Goal: Information Seeking & Learning: Compare options

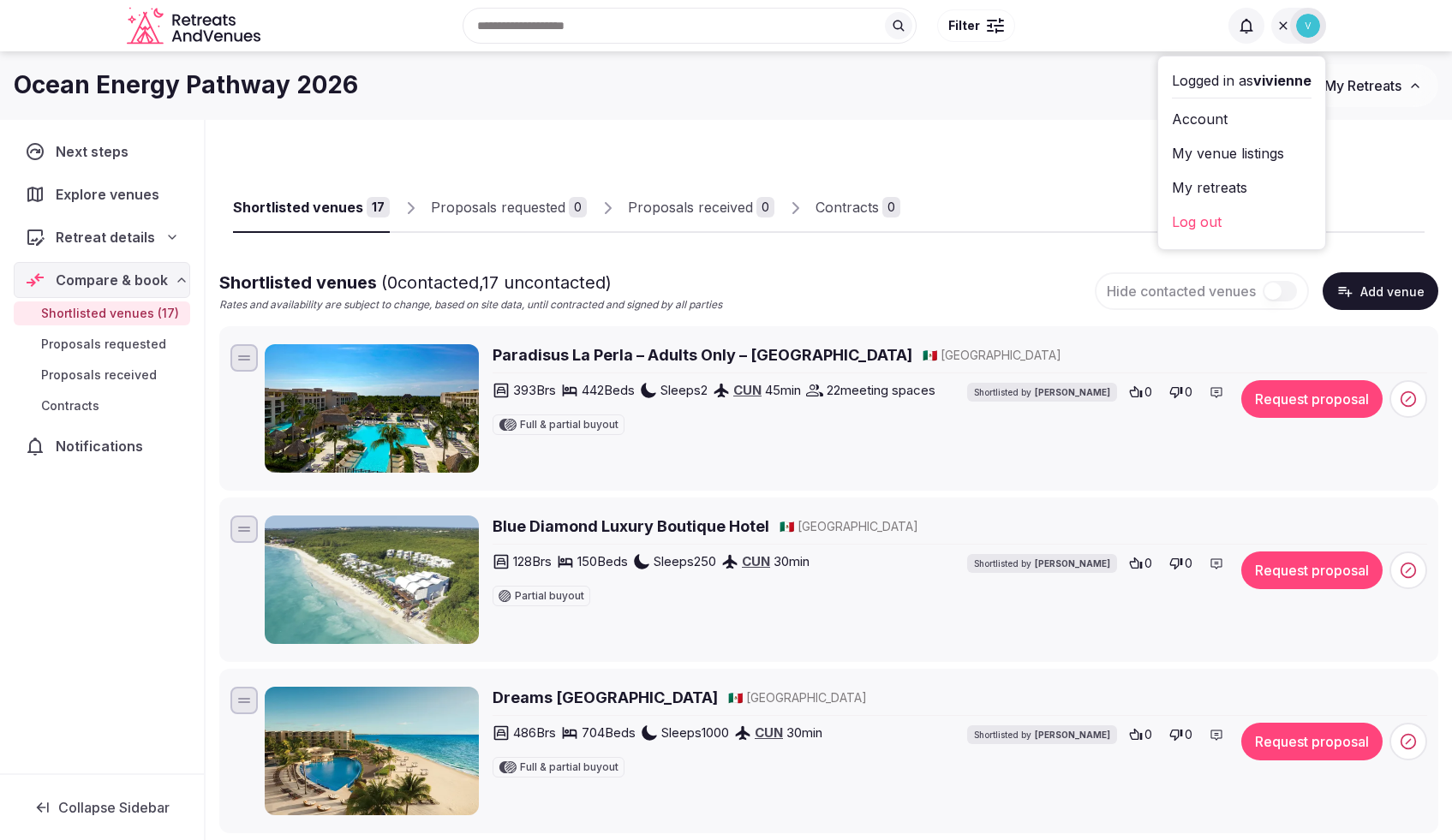
click at [683, 358] on h2 "Paradisus La Perla – Adults Only – Riviera Maya" at bounding box center [703, 355] width 420 height 22
click at [578, 527] on h2 "Blue Diamond Luxury Boutique Hotel" at bounding box center [631, 526] width 277 height 22
click at [586, 697] on h2 "Dreams Riviera Cancun Resort & SPA" at bounding box center [606, 698] width 226 height 22
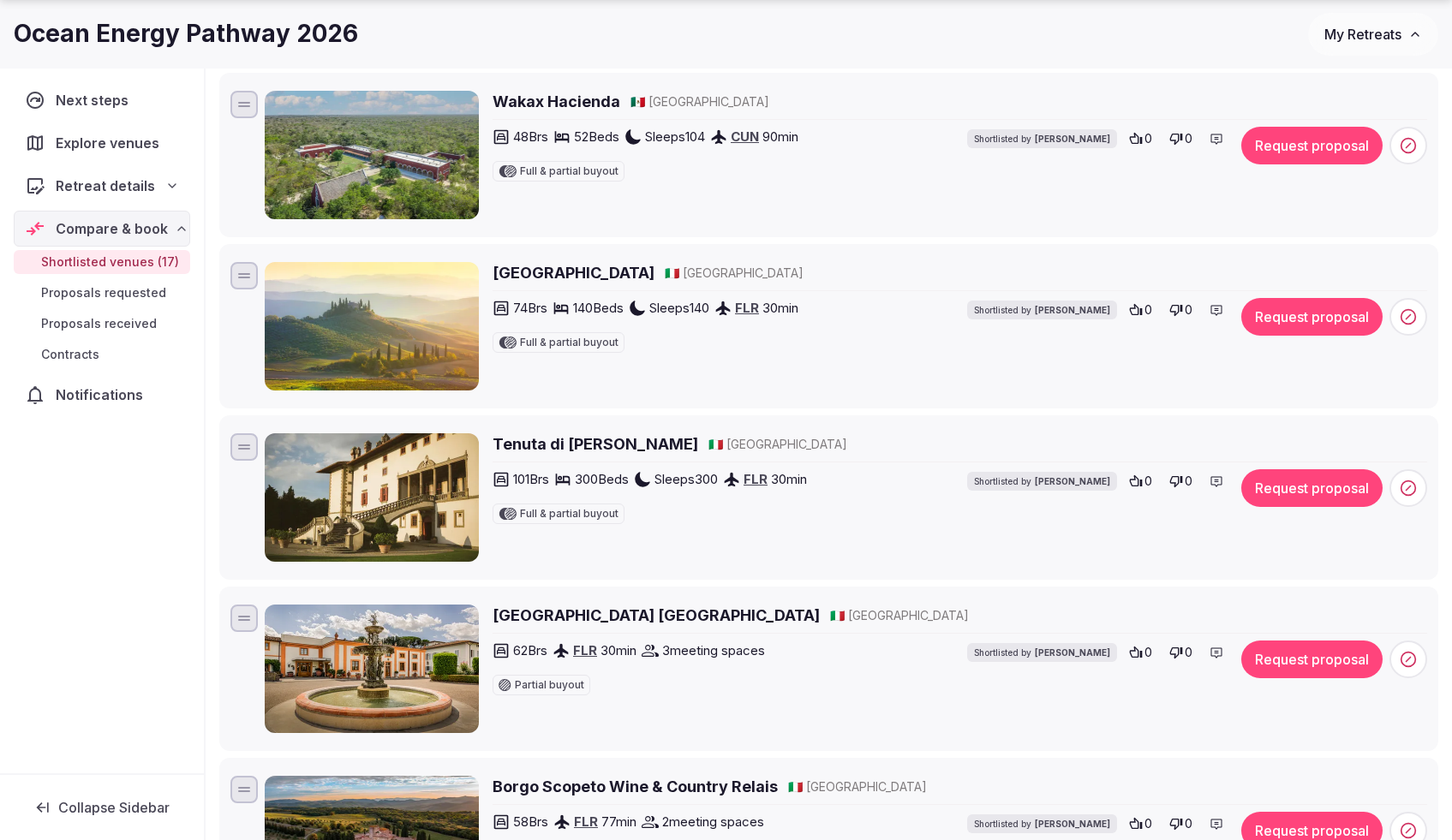
scroll to position [2333, 0]
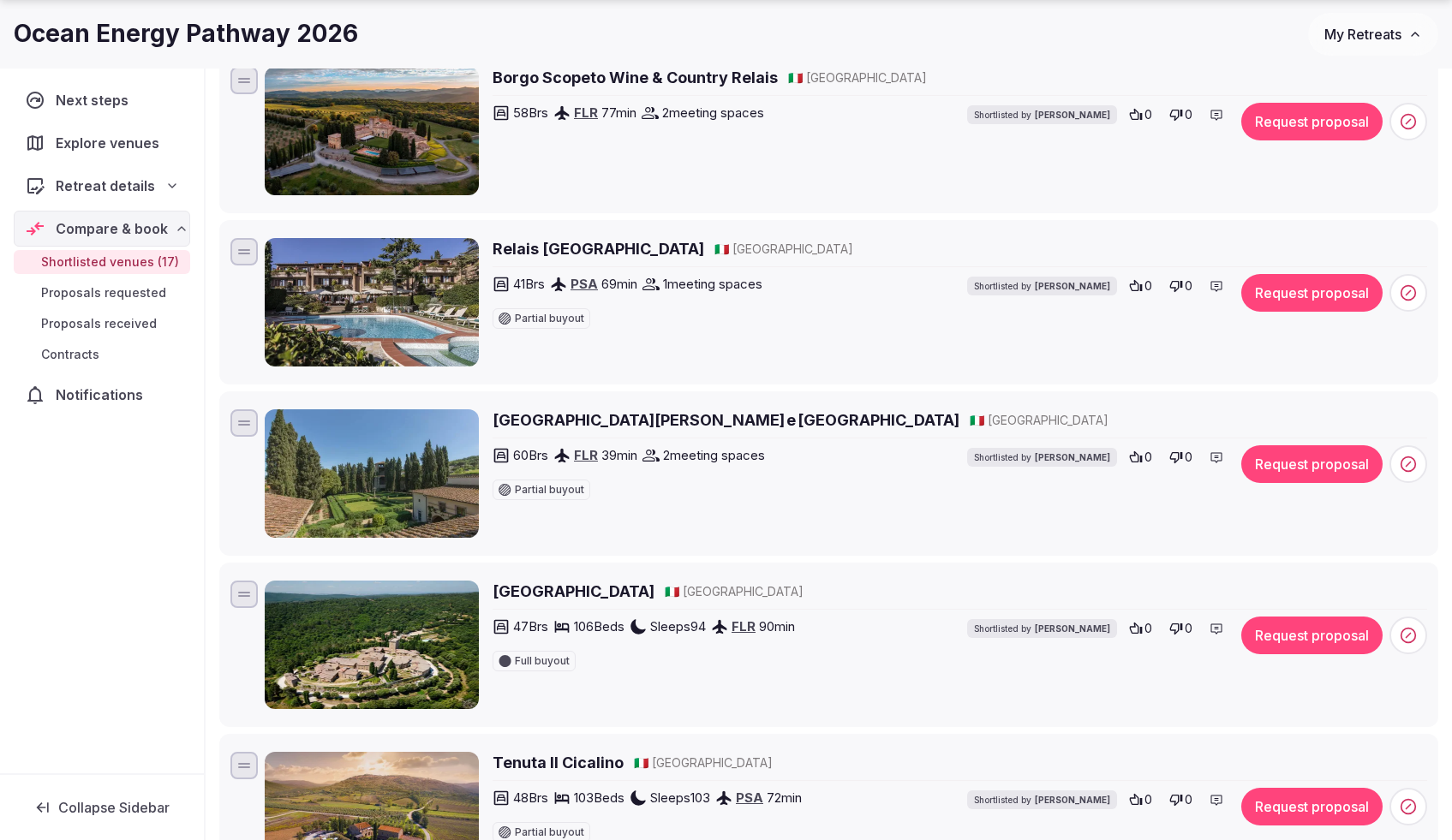
click at [603, 418] on h2 "Villa Casagrande Resort e SPA" at bounding box center [726, 420] width 467 height 22
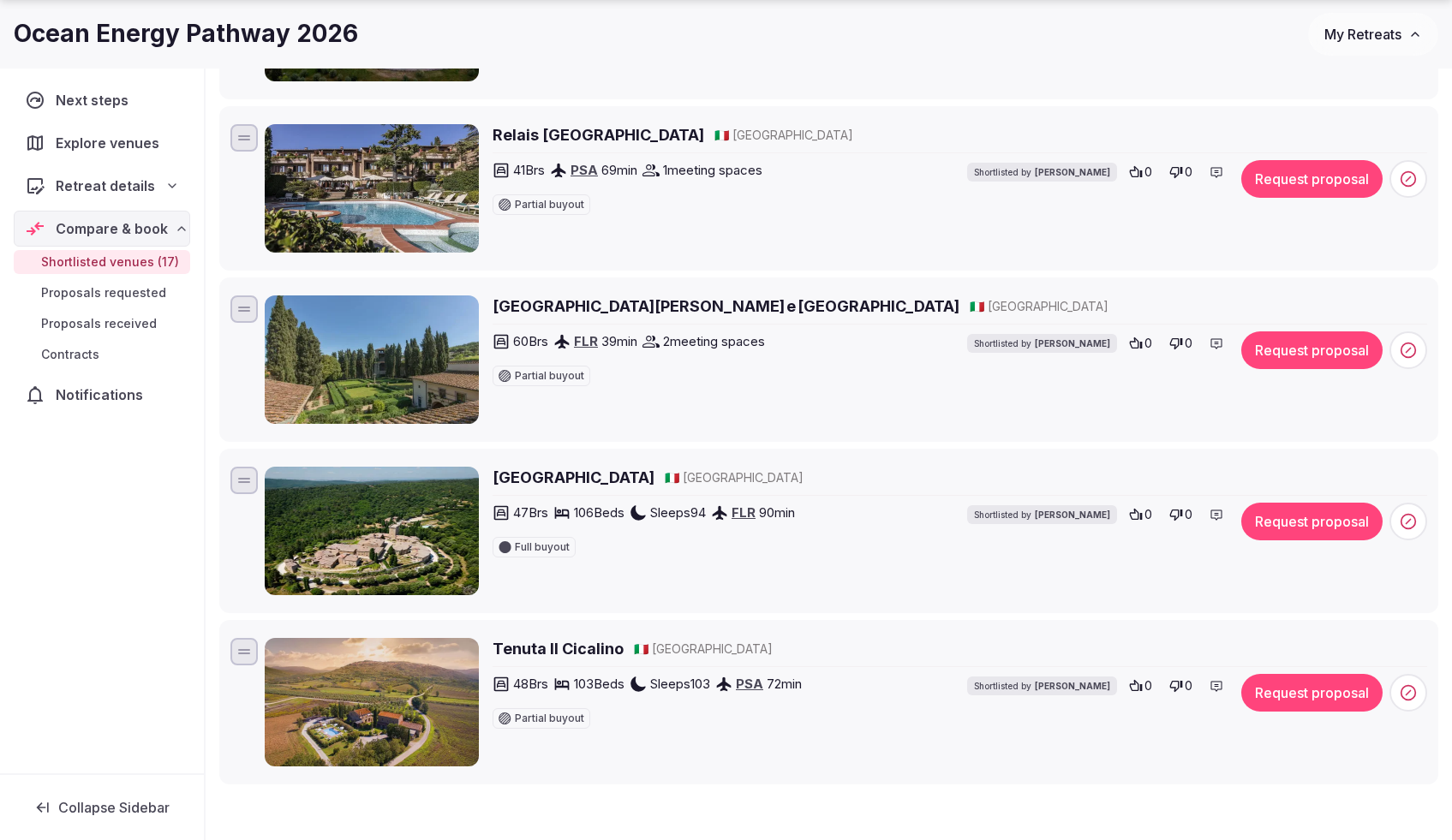
scroll to position [2448, 0]
click at [567, 473] on h2 "[GEOGRAPHIC_DATA]" at bounding box center [574, 476] width 162 height 22
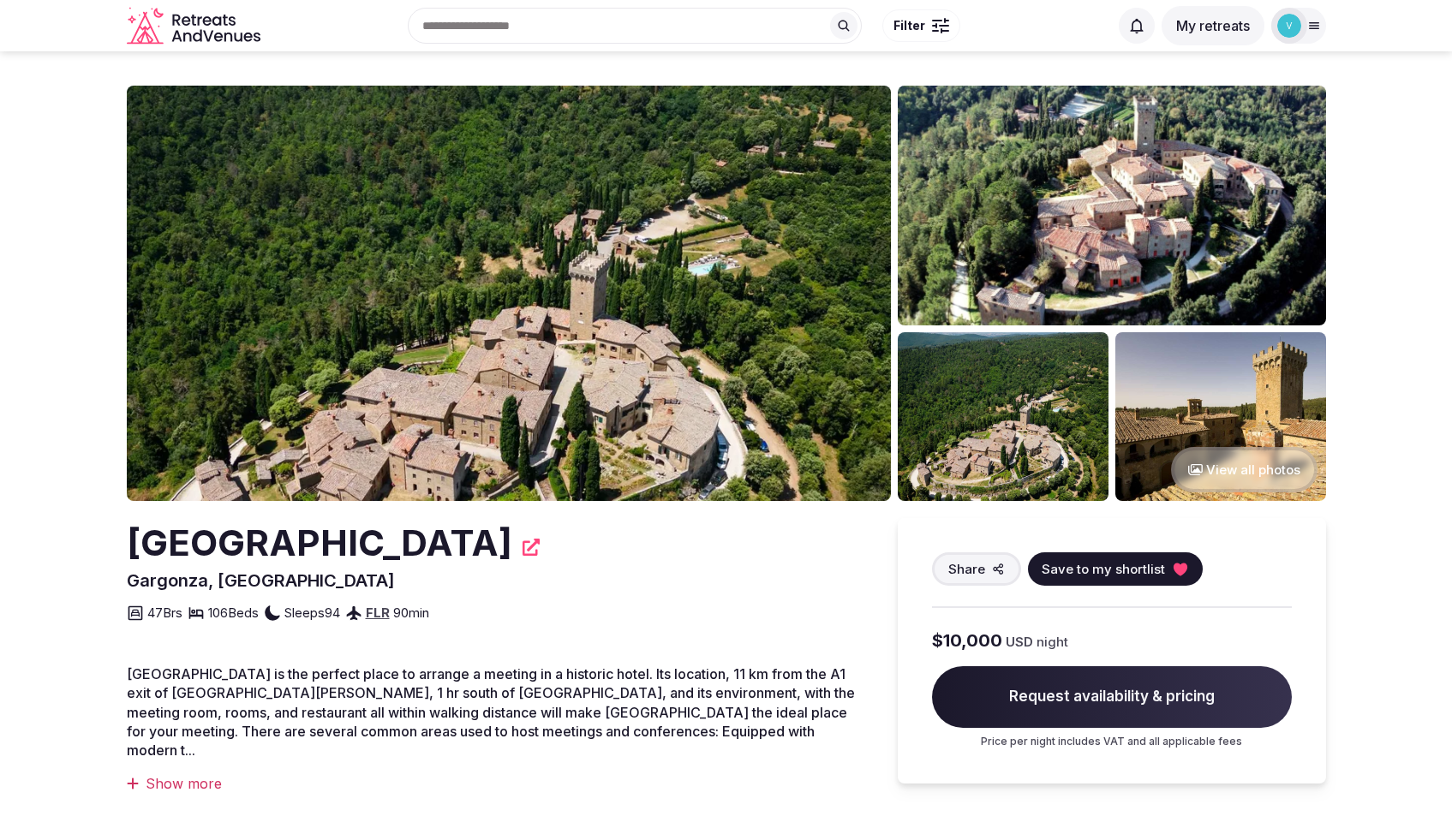
click at [1258, 463] on button "View all photos" at bounding box center [1244, 469] width 147 height 45
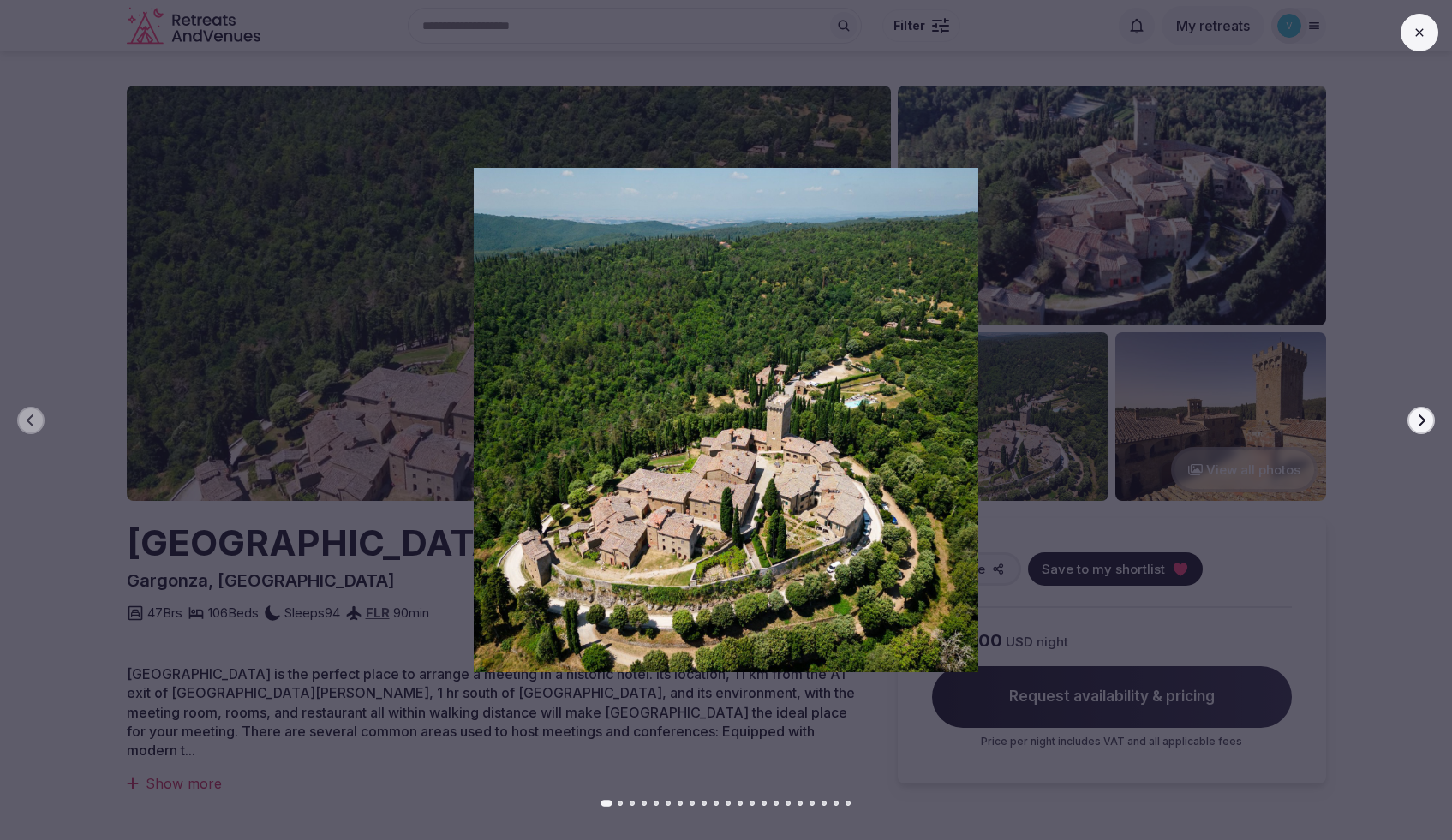
click at [1416, 422] on icon "button" at bounding box center [1422, 421] width 14 height 14
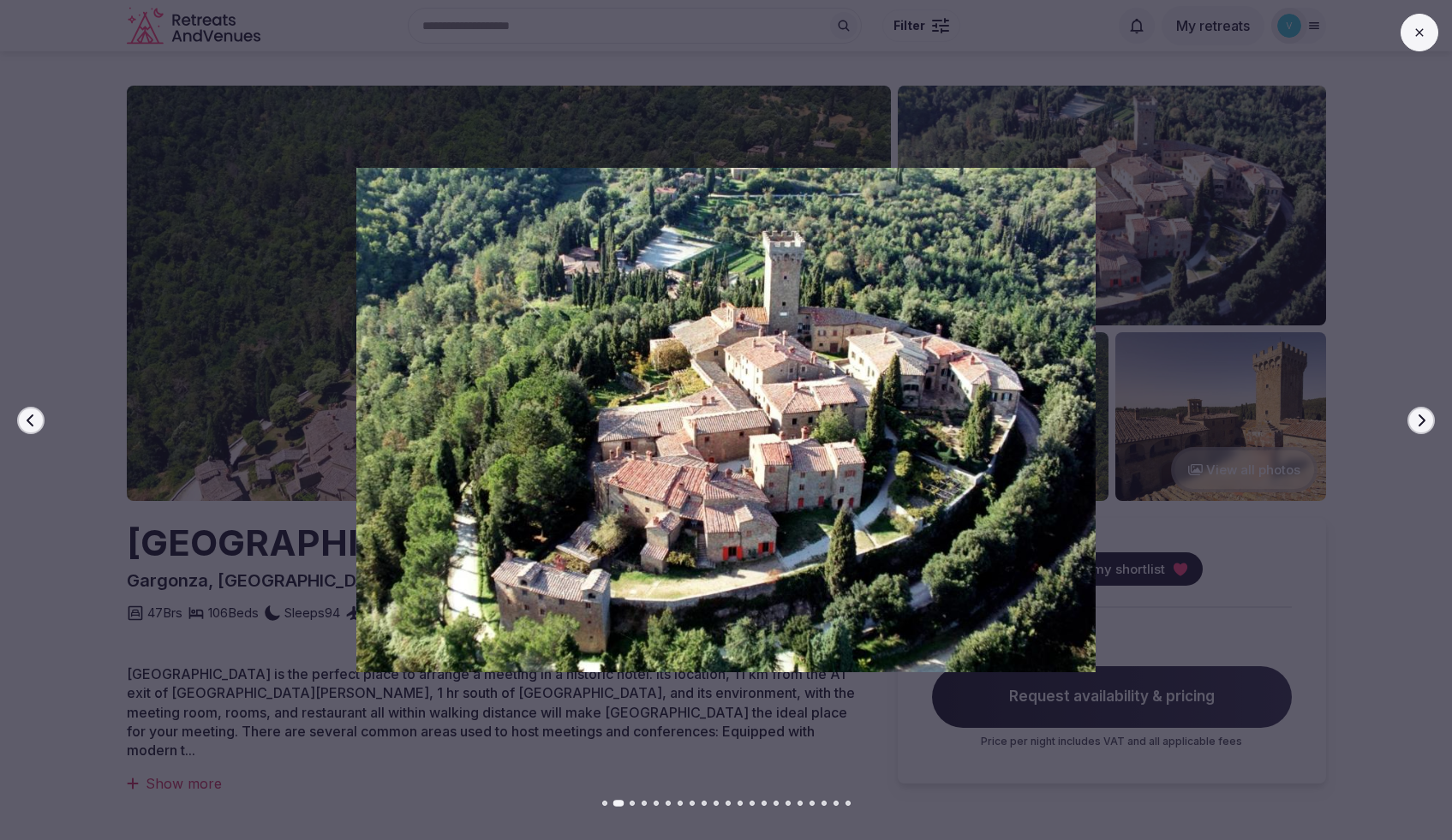
click at [1416, 424] on icon "button" at bounding box center [1422, 421] width 14 height 14
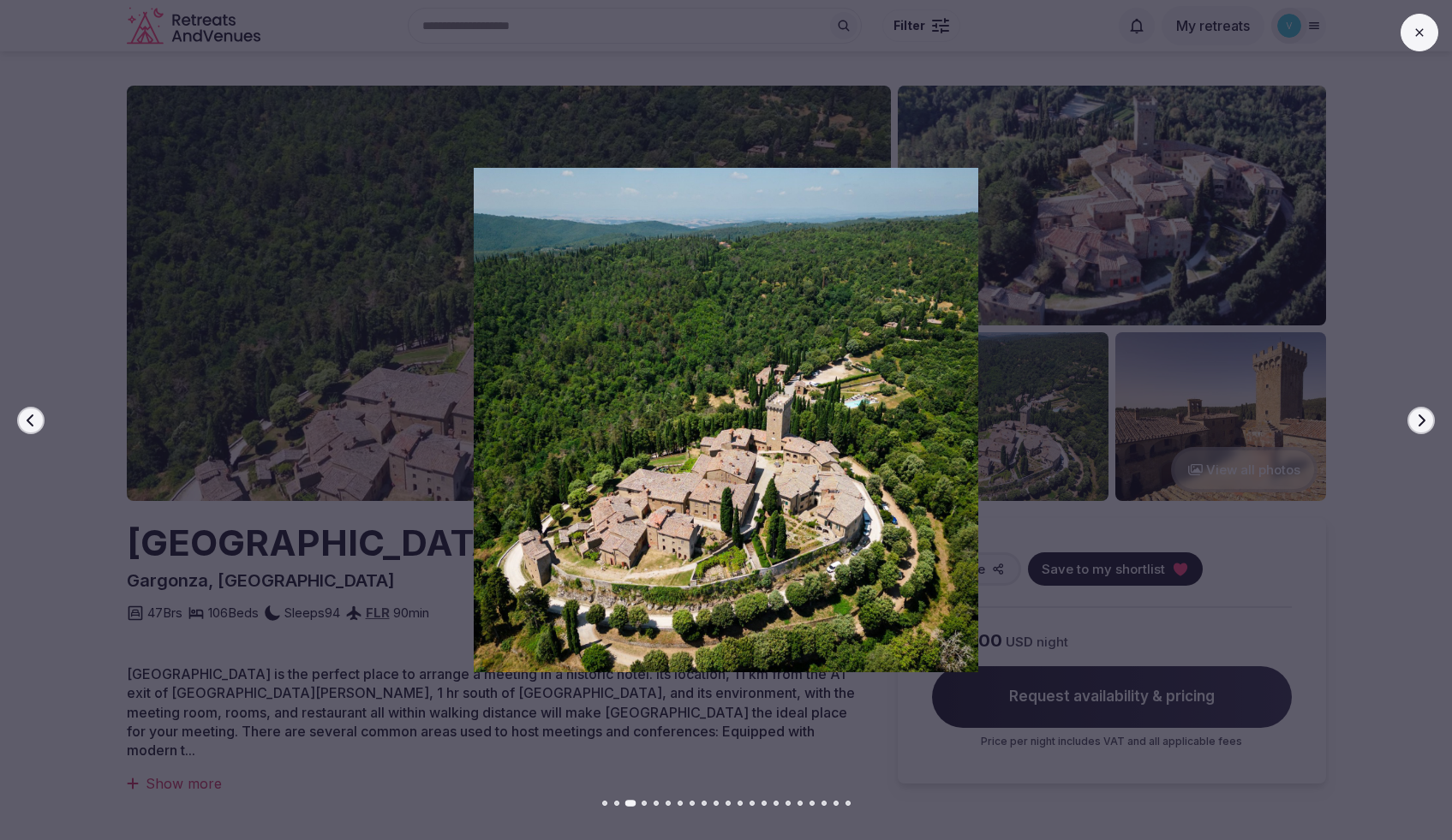
click at [1416, 425] on icon "button" at bounding box center [1422, 421] width 14 height 14
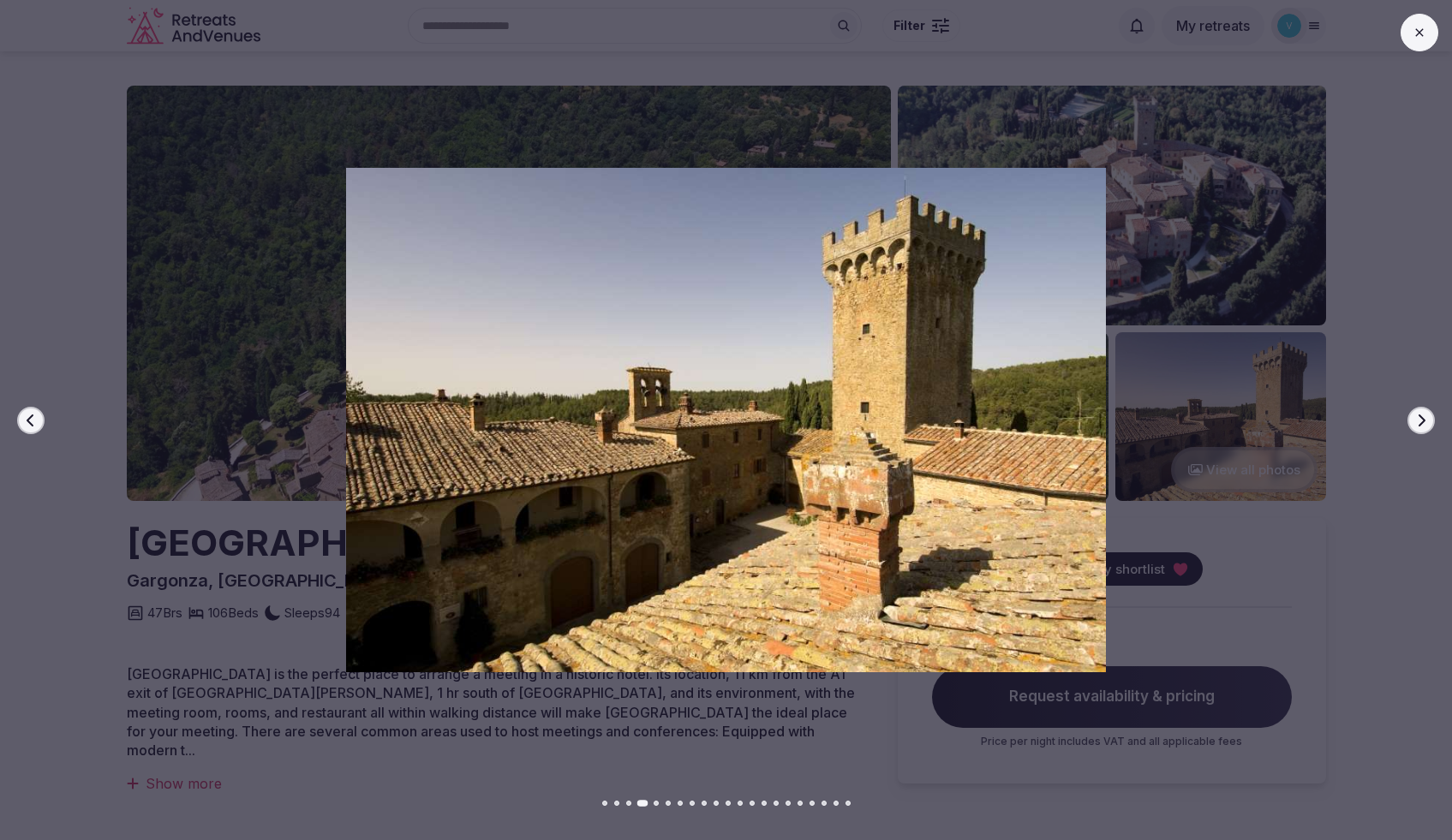
click at [1416, 425] on icon "button" at bounding box center [1422, 421] width 14 height 14
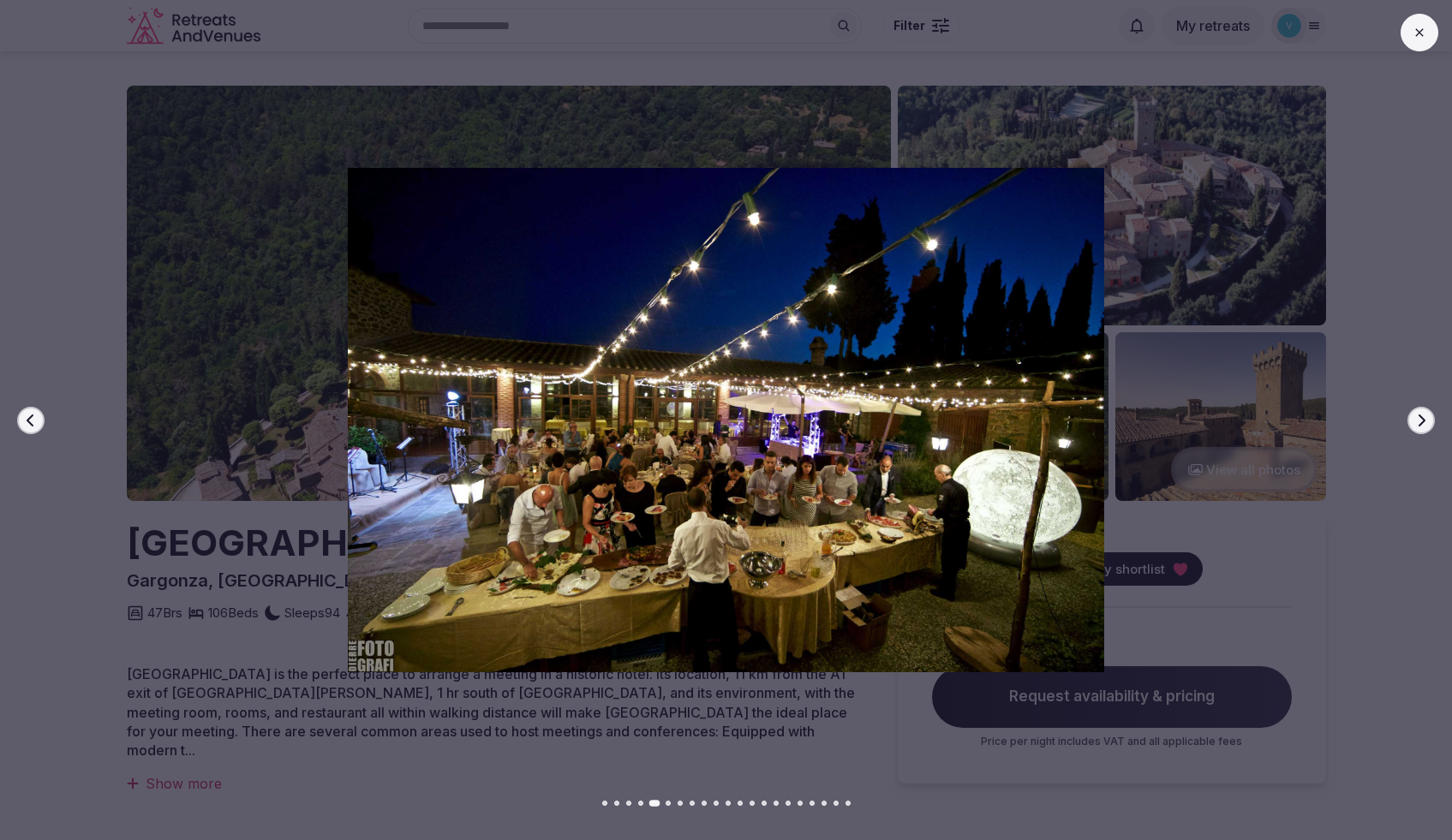
click at [1416, 425] on icon "button" at bounding box center [1422, 421] width 14 height 14
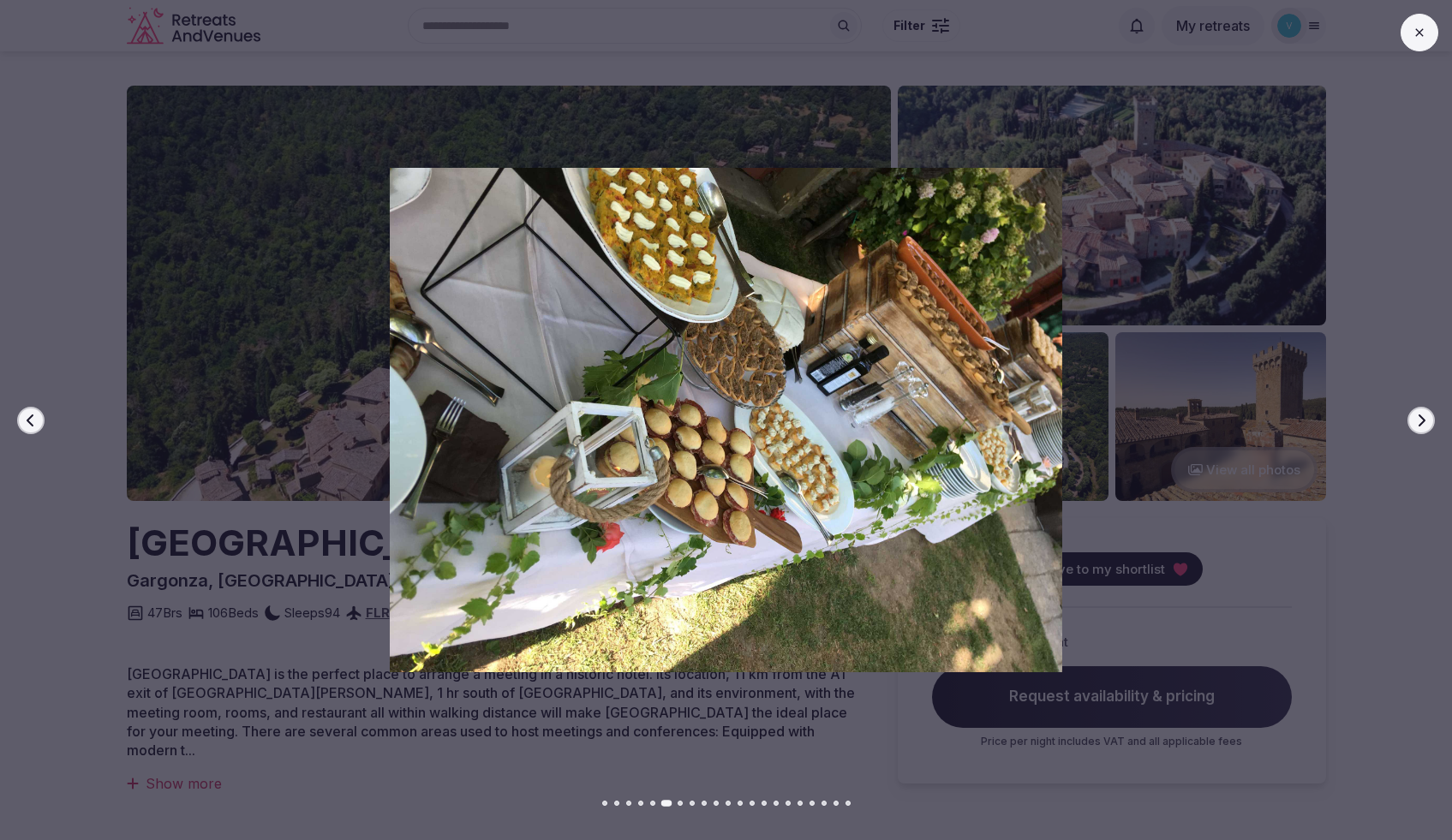
click at [1416, 425] on icon "button" at bounding box center [1422, 421] width 14 height 14
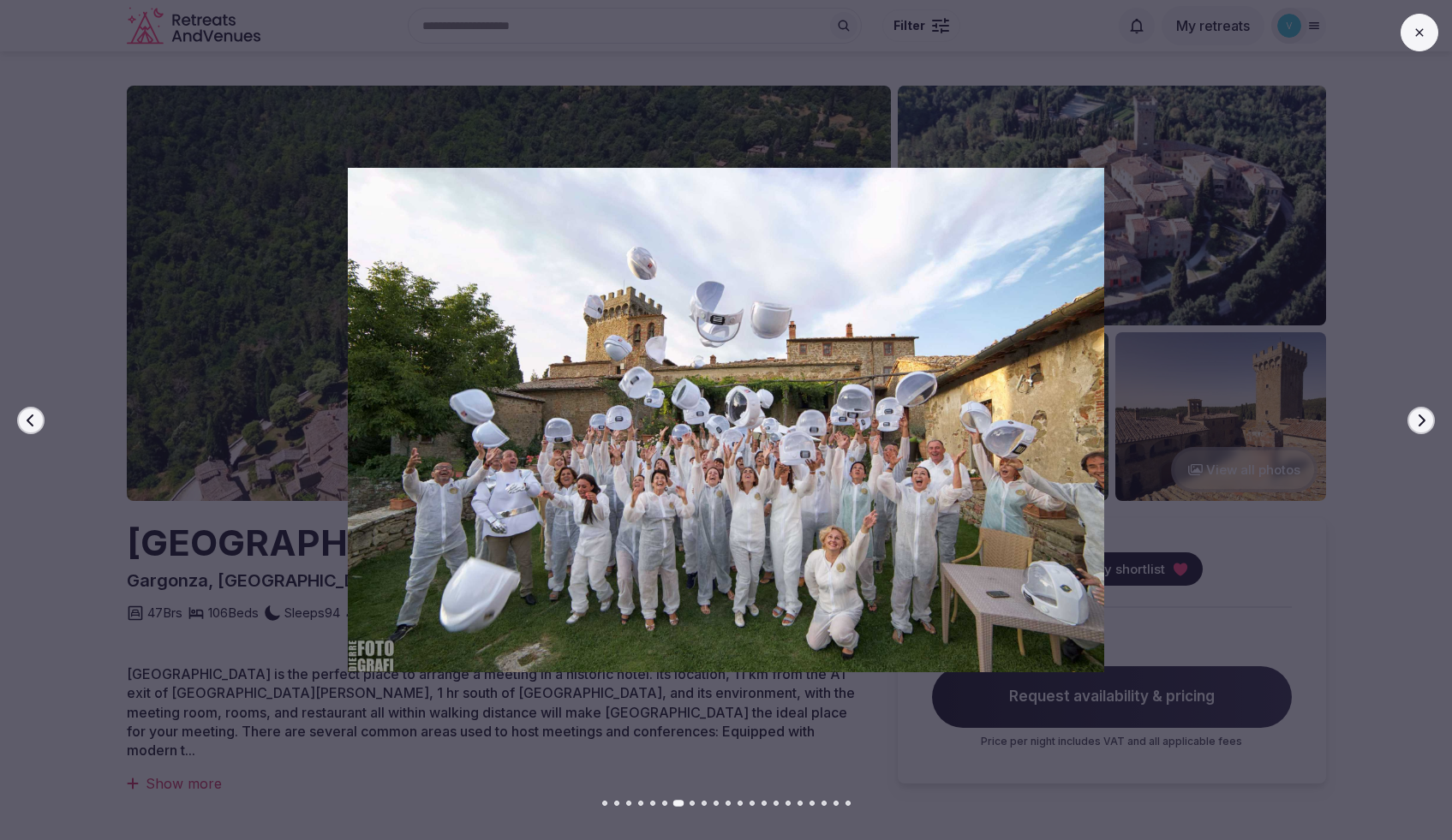
click at [1416, 425] on icon "button" at bounding box center [1422, 421] width 14 height 14
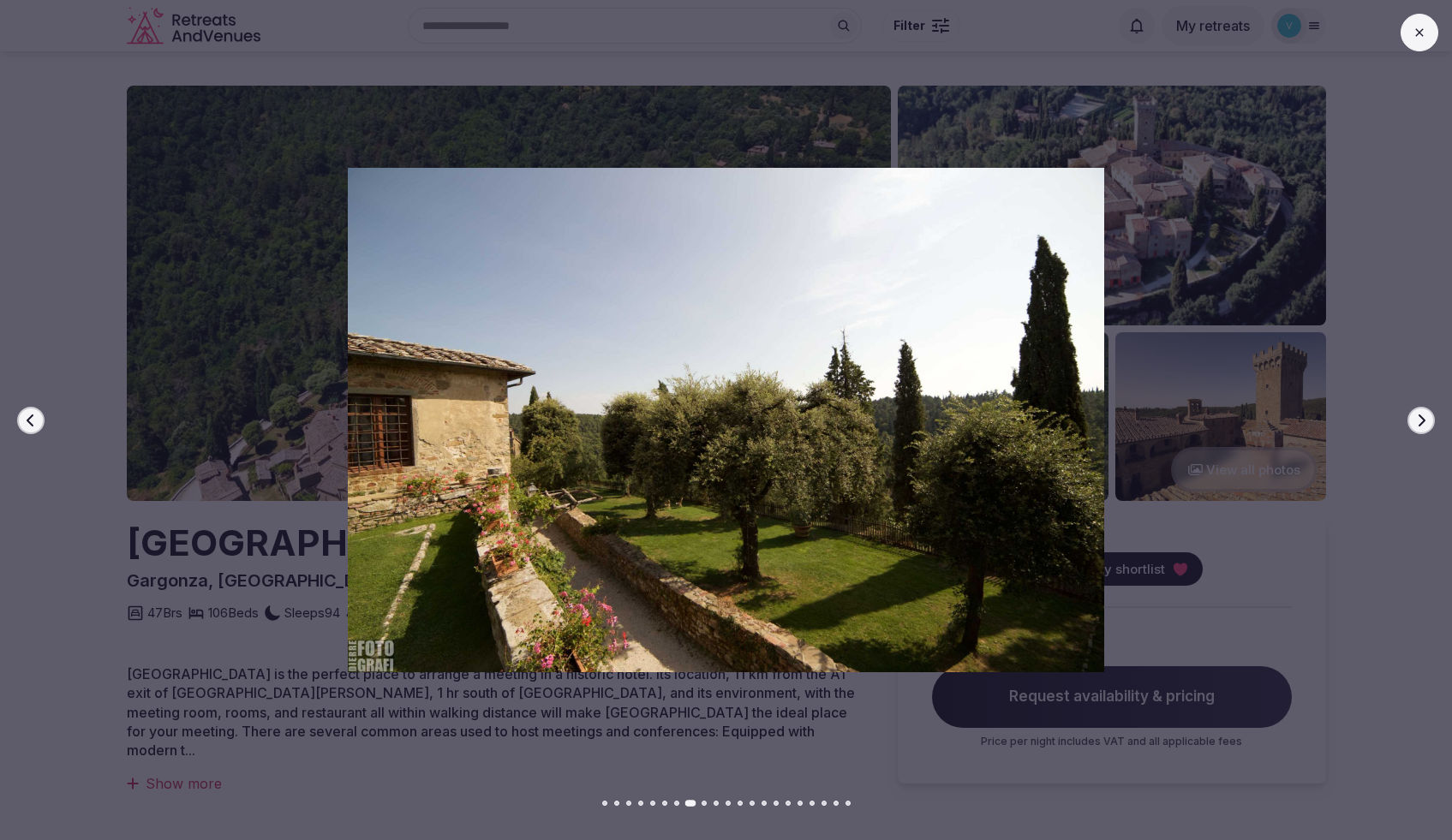
click at [1416, 425] on icon "button" at bounding box center [1422, 421] width 14 height 14
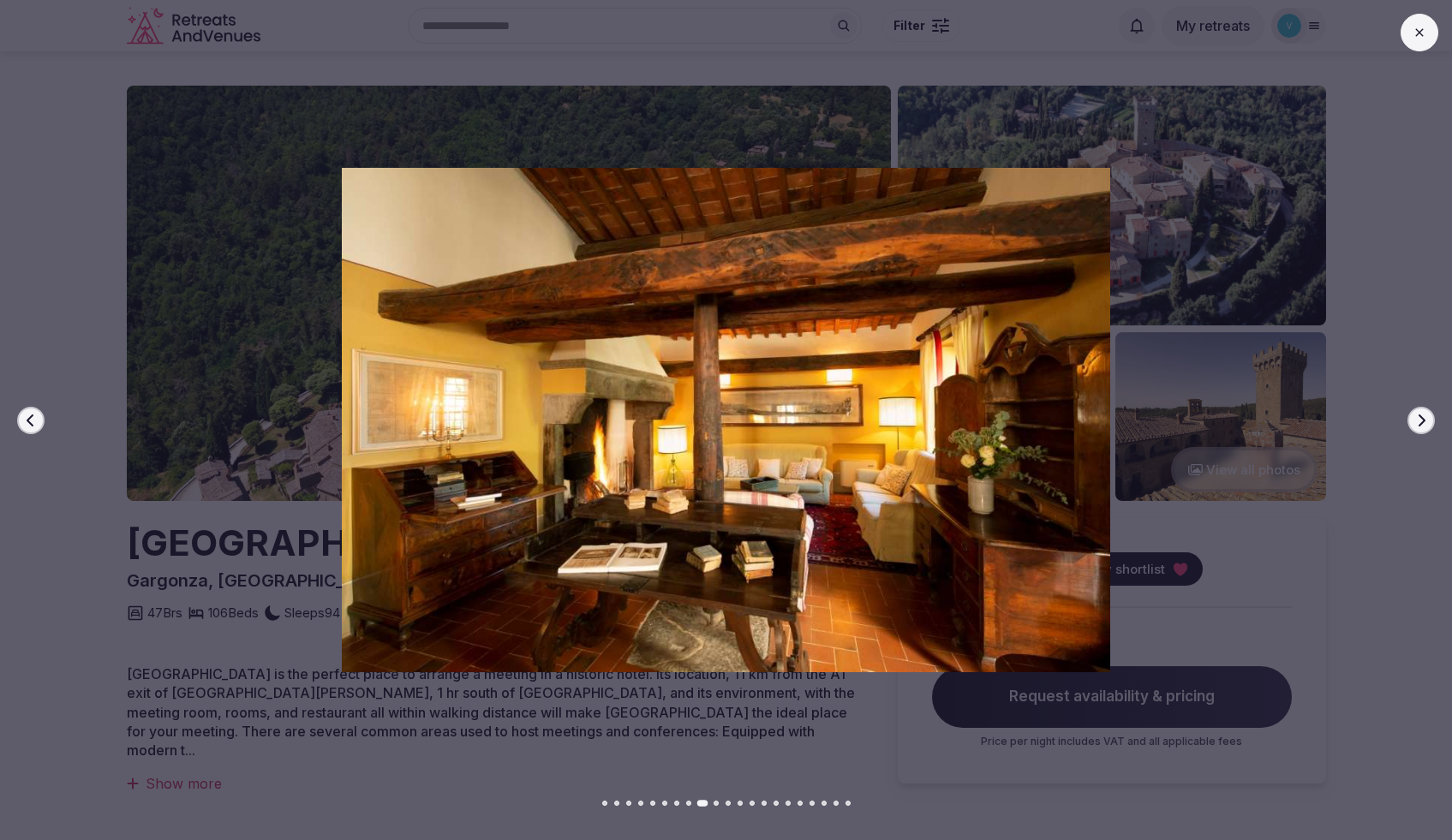
click at [1416, 425] on icon "button" at bounding box center [1422, 421] width 14 height 14
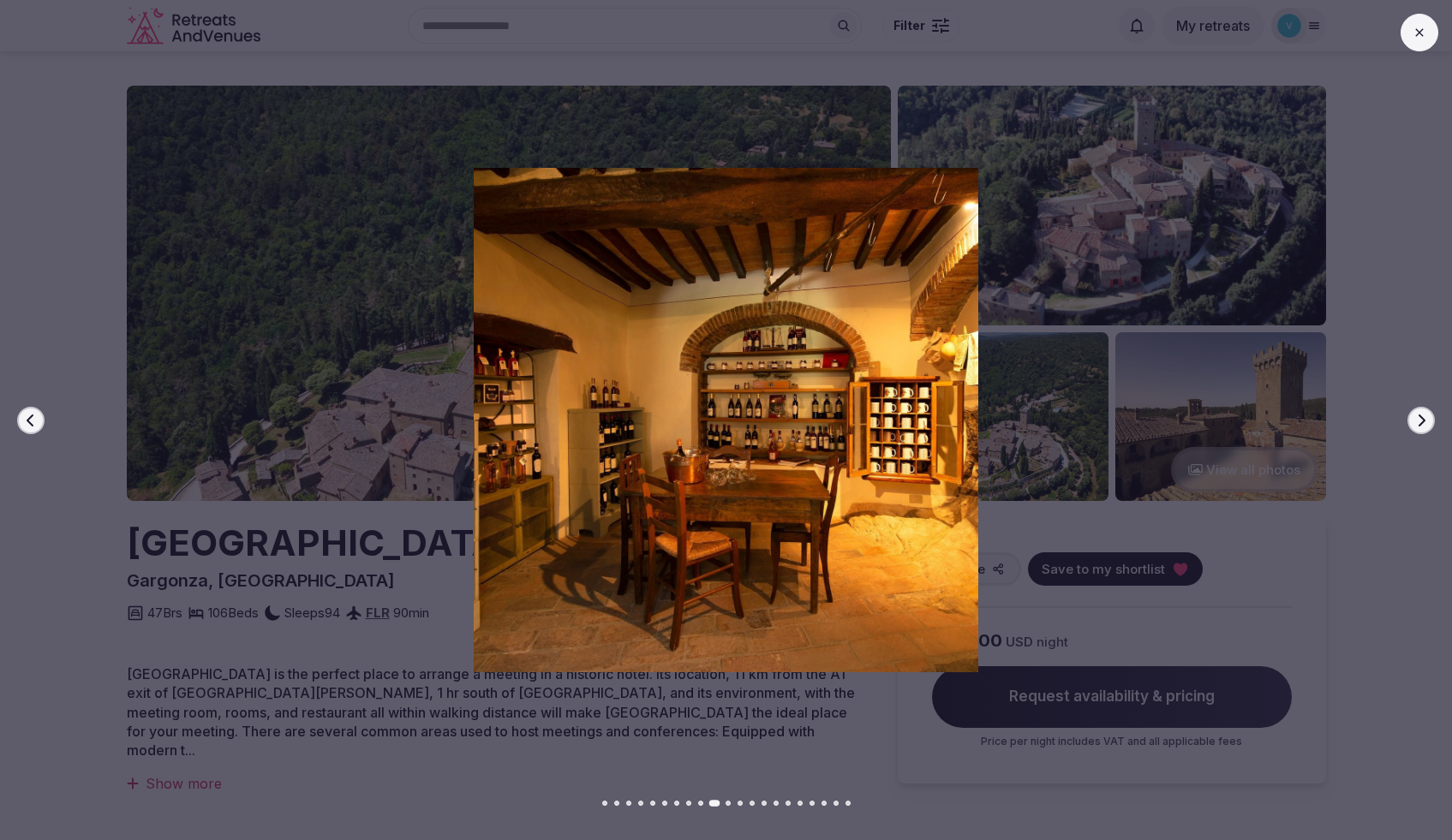
click at [1416, 425] on icon "button" at bounding box center [1422, 421] width 14 height 14
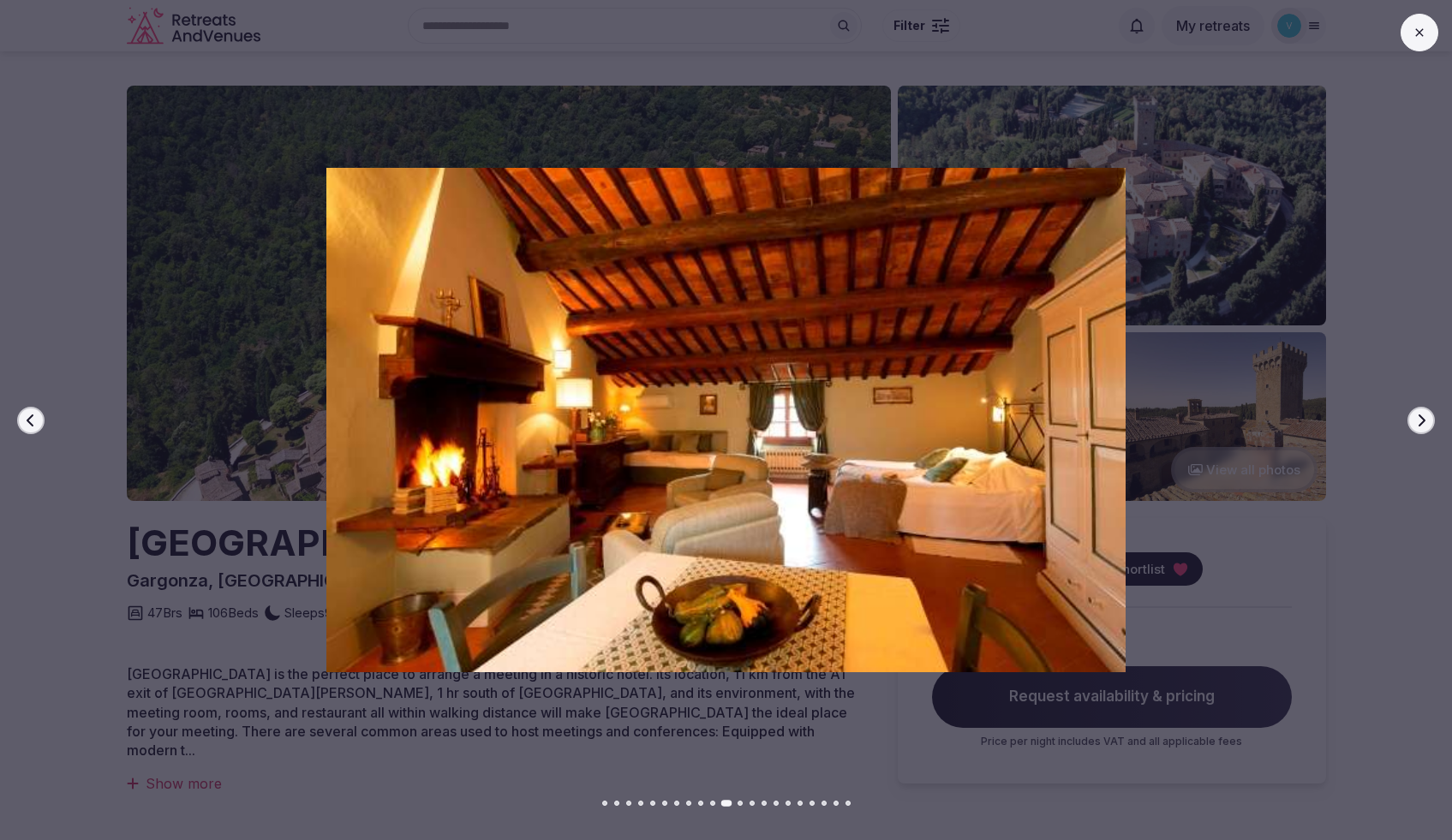
click at [1416, 425] on icon "button" at bounding box center [1422, 421] width 14 height 14
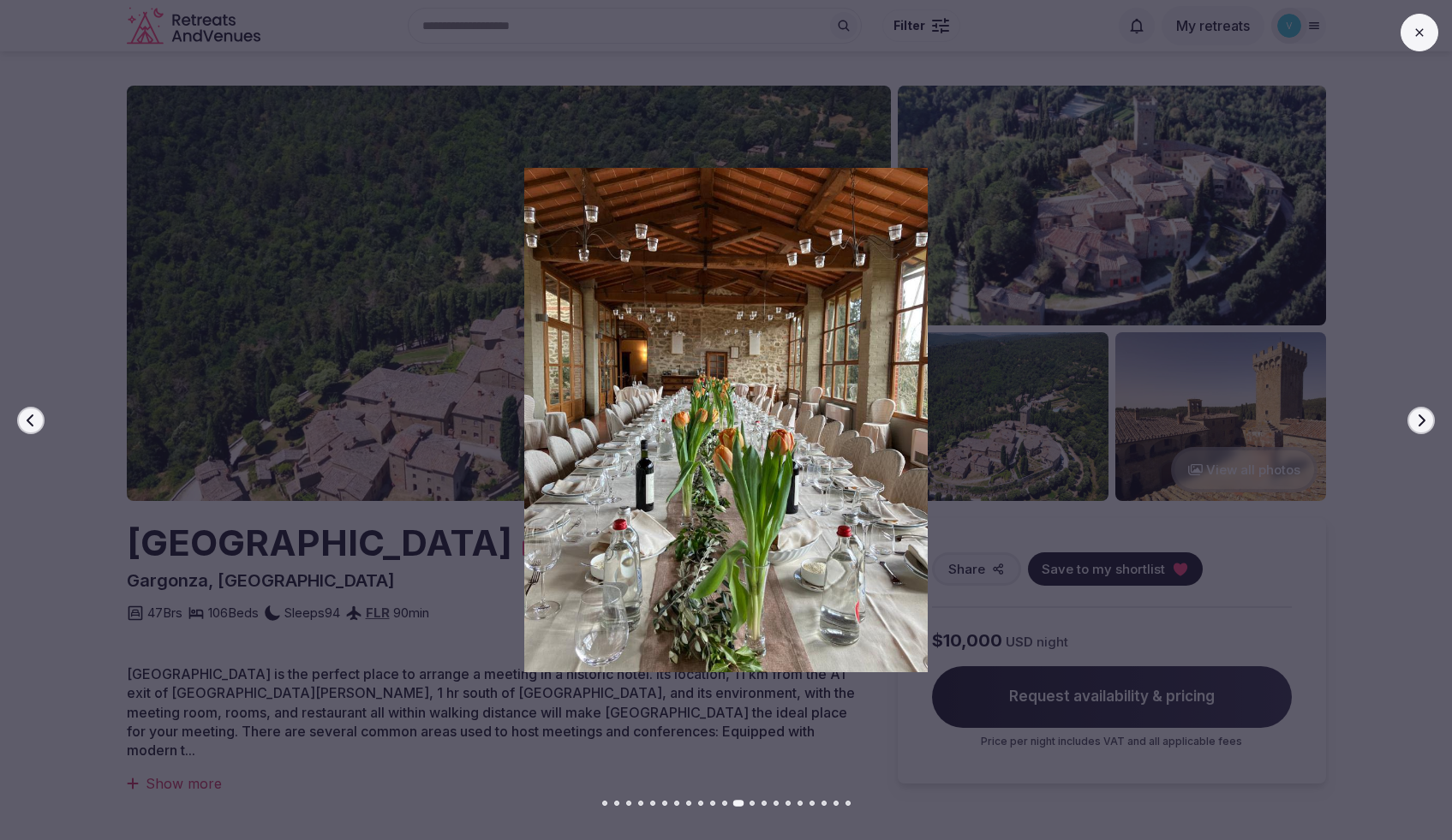
click at [1416, 425] on icon "button" at bounding box center [1422, 421] width 14 height 14
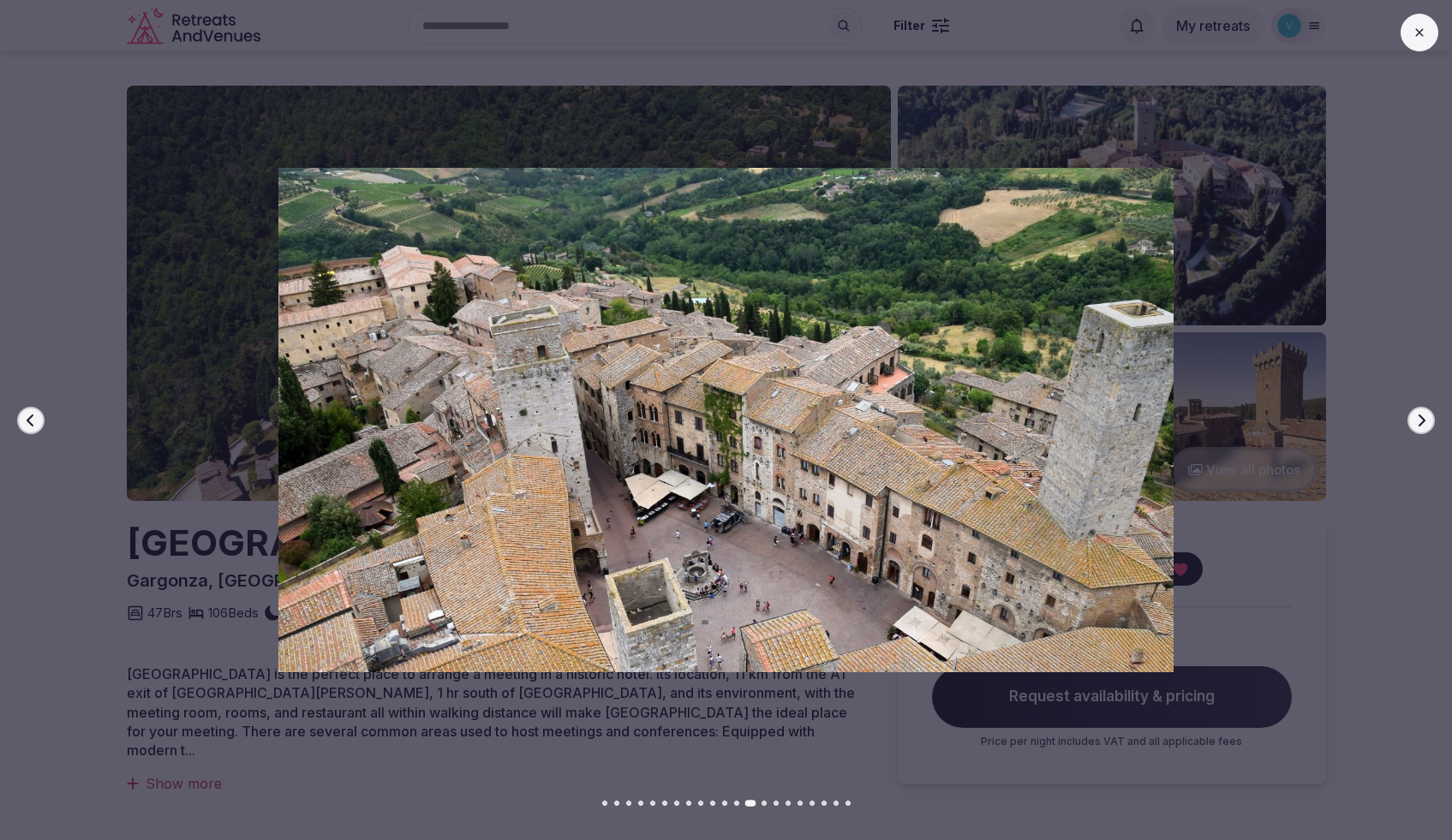
click at [1416, 425] on icon "button" at bounding box center [1422, 421] width 14 height 14
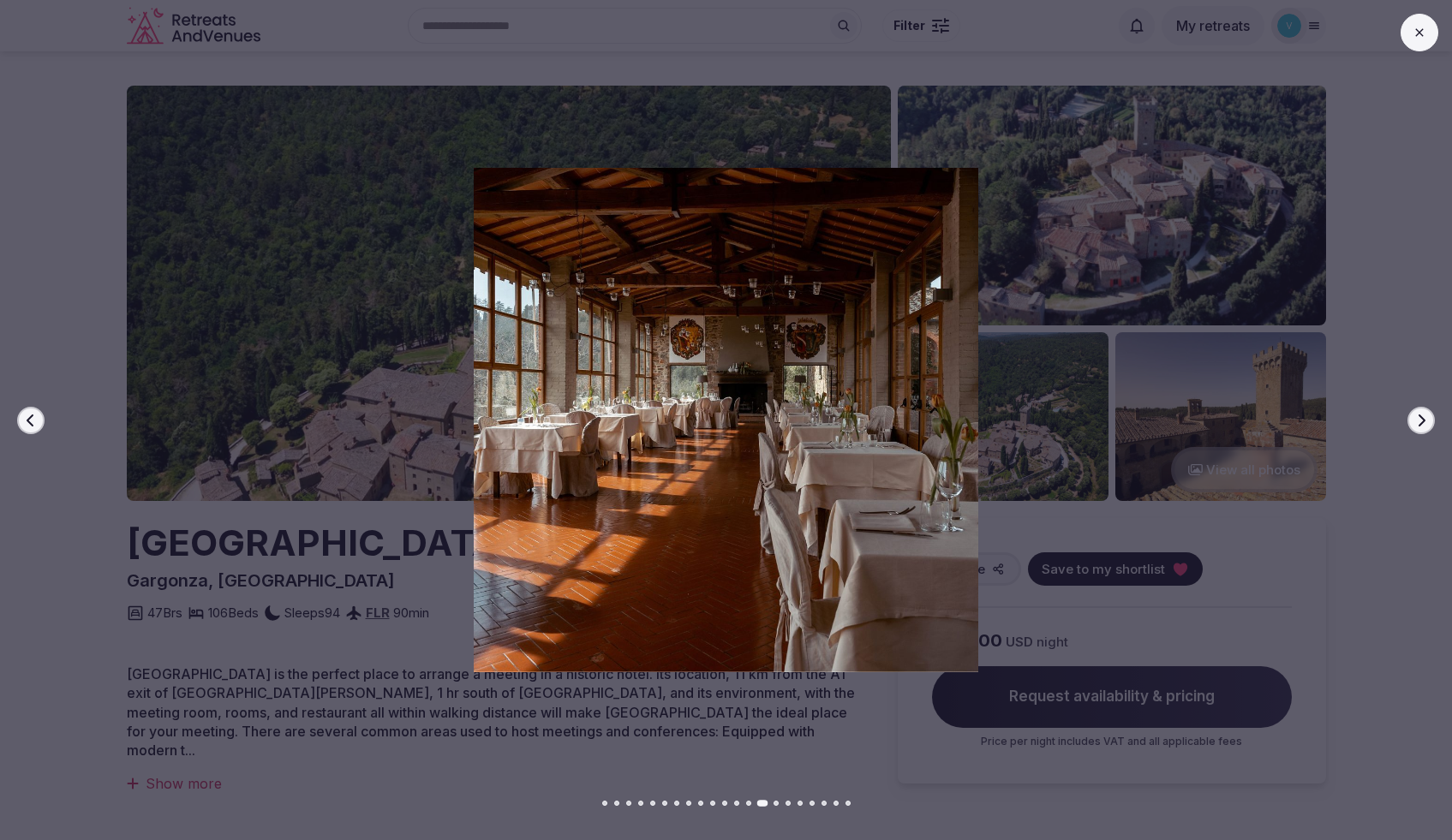
click at [1416, 425] on icon "button" at bounding box center [1422, 421] width 14 height 14
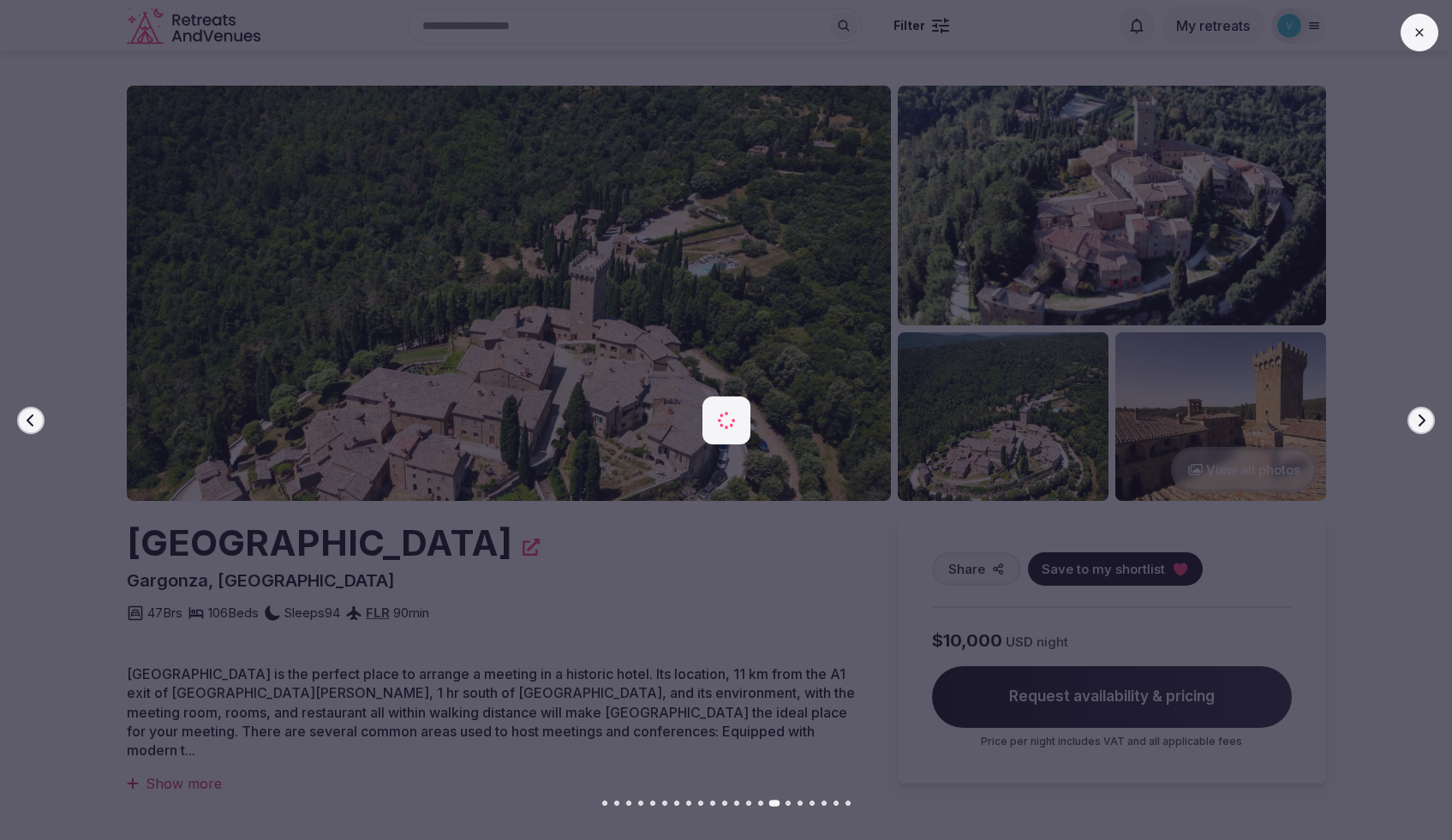
click at [1416, 425] on icon "button" at bounding box center [1422, 421] width 14 height 14
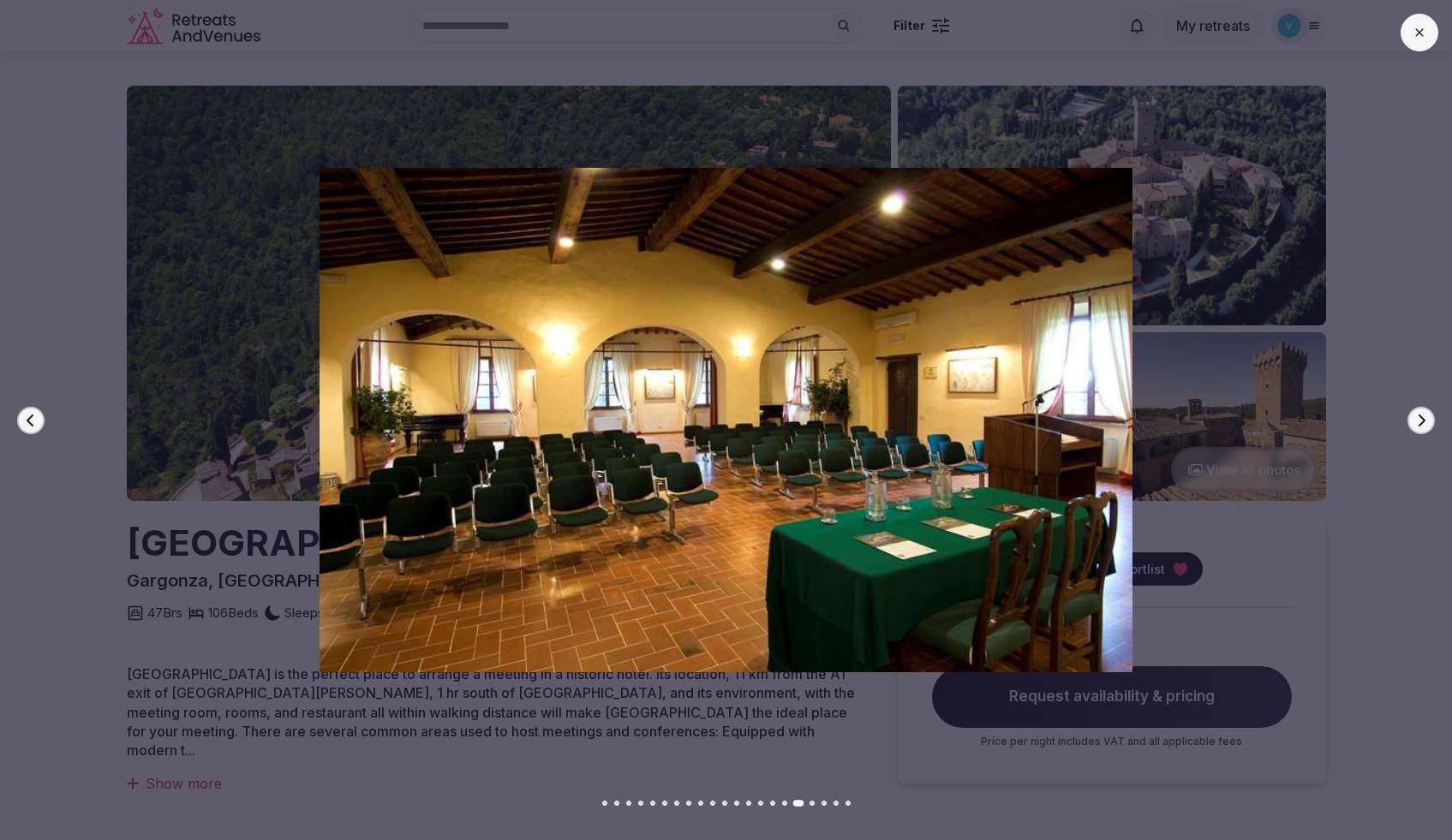
click at [1428, 34] on button at bounding box center [1419, 32] width 37 height 37
